Goal: Navigation & Orientation: Go to known website

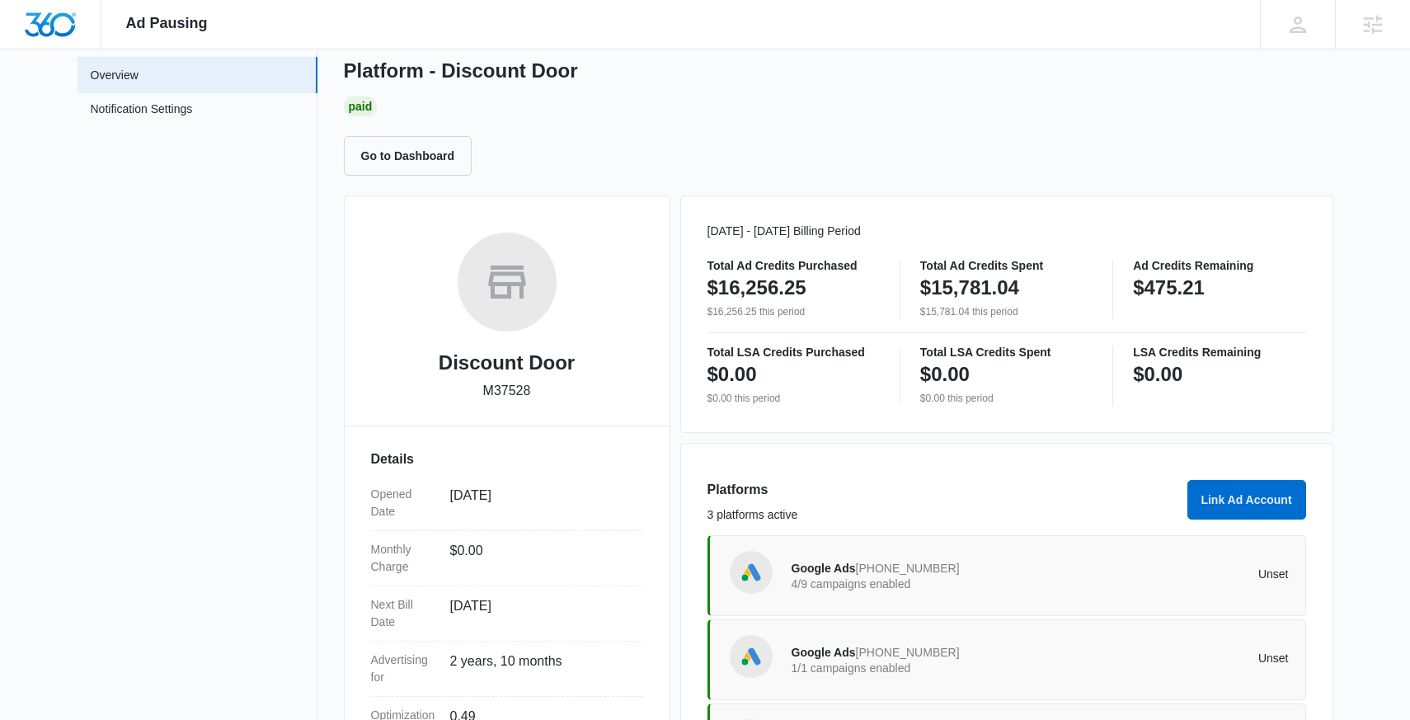
scroll to position [73, 0]
